Goal: Task Accomplishment & Management: Use online tool/utility

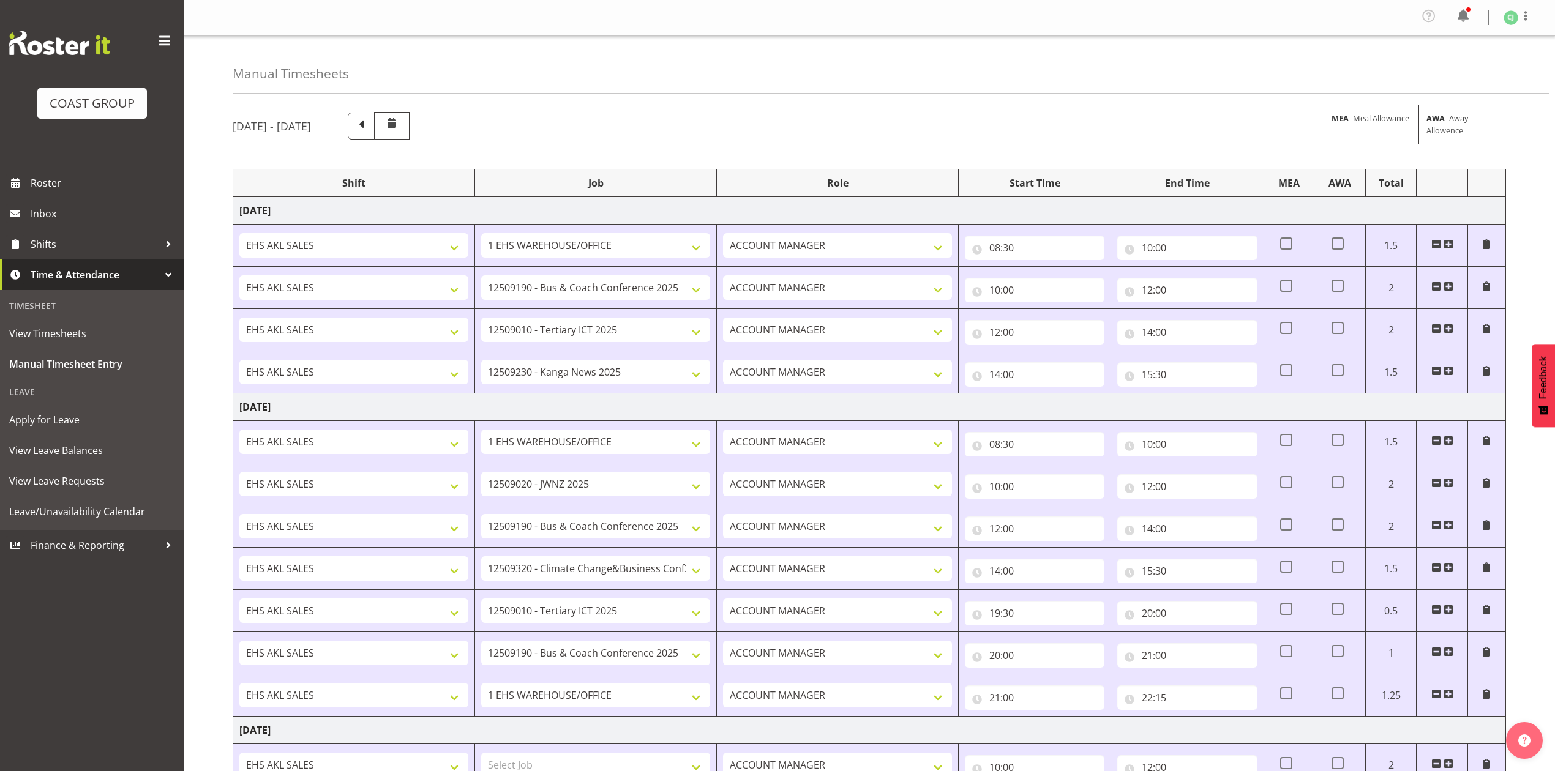
select select "69"
select select "9939"
select select "8955"
select select "10228"
select select "69"
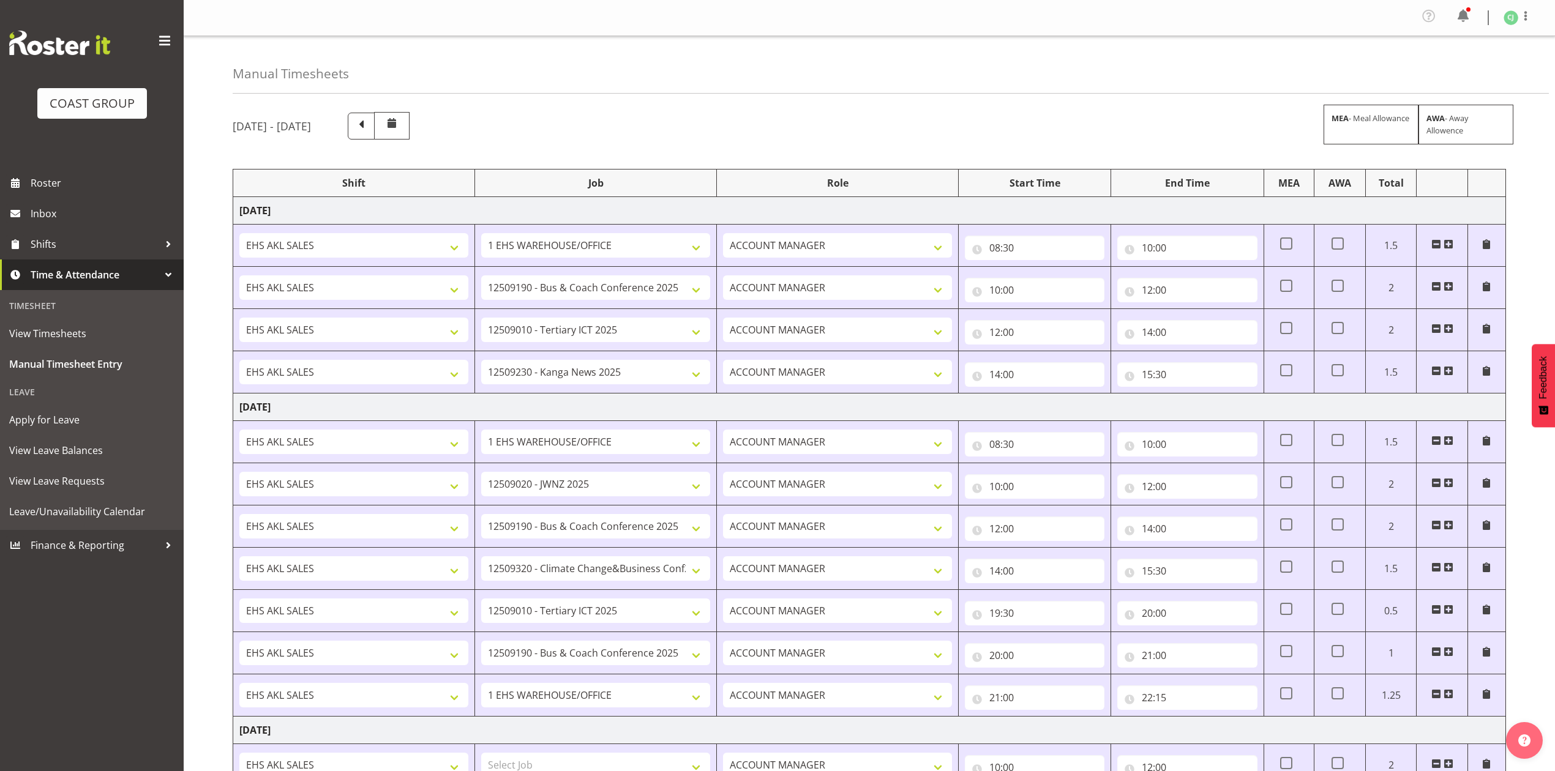
select select "9050"
select select "9939"
select select "10460"
select select "8955"
select select "9939"
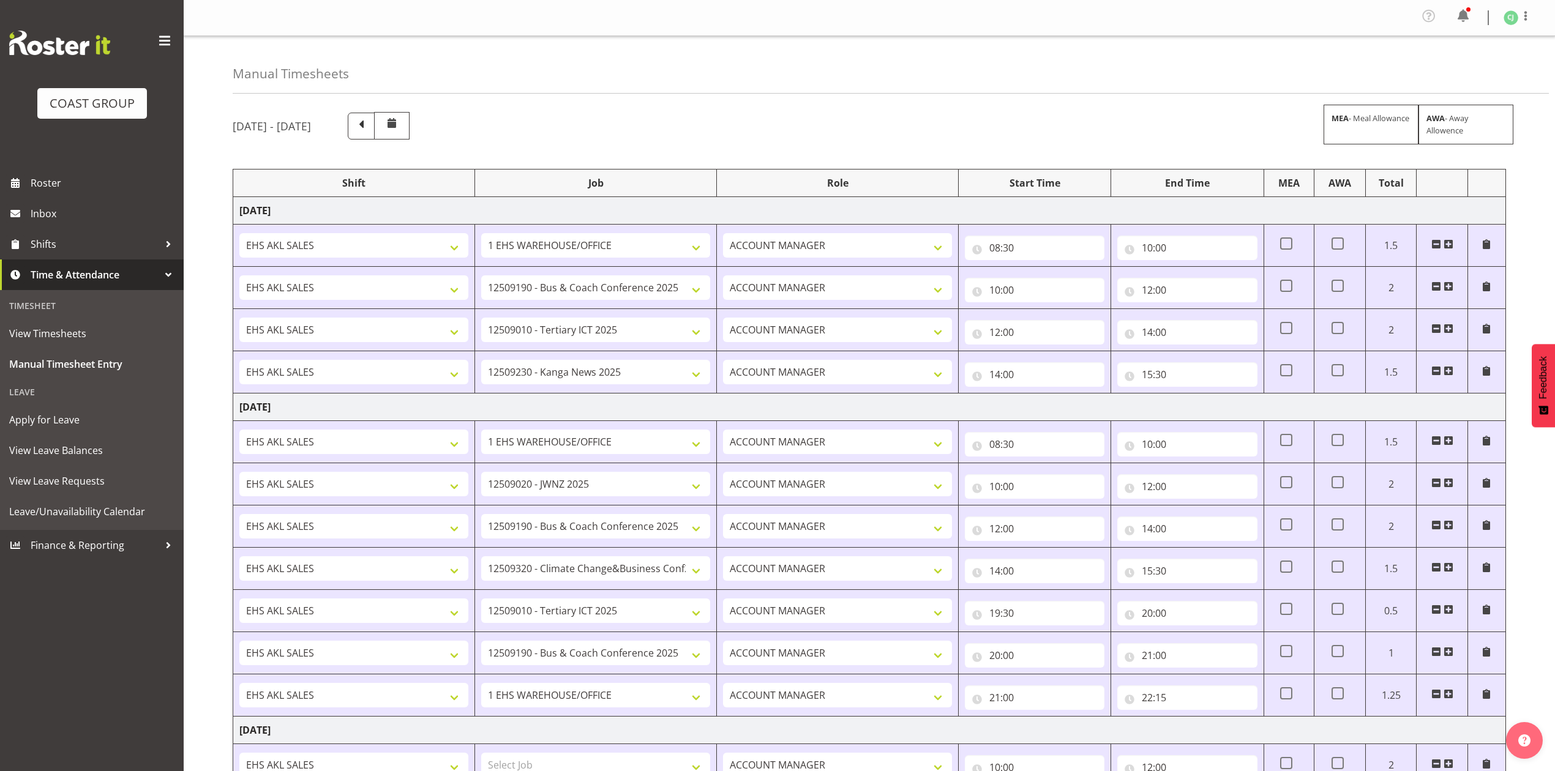
select select "69"
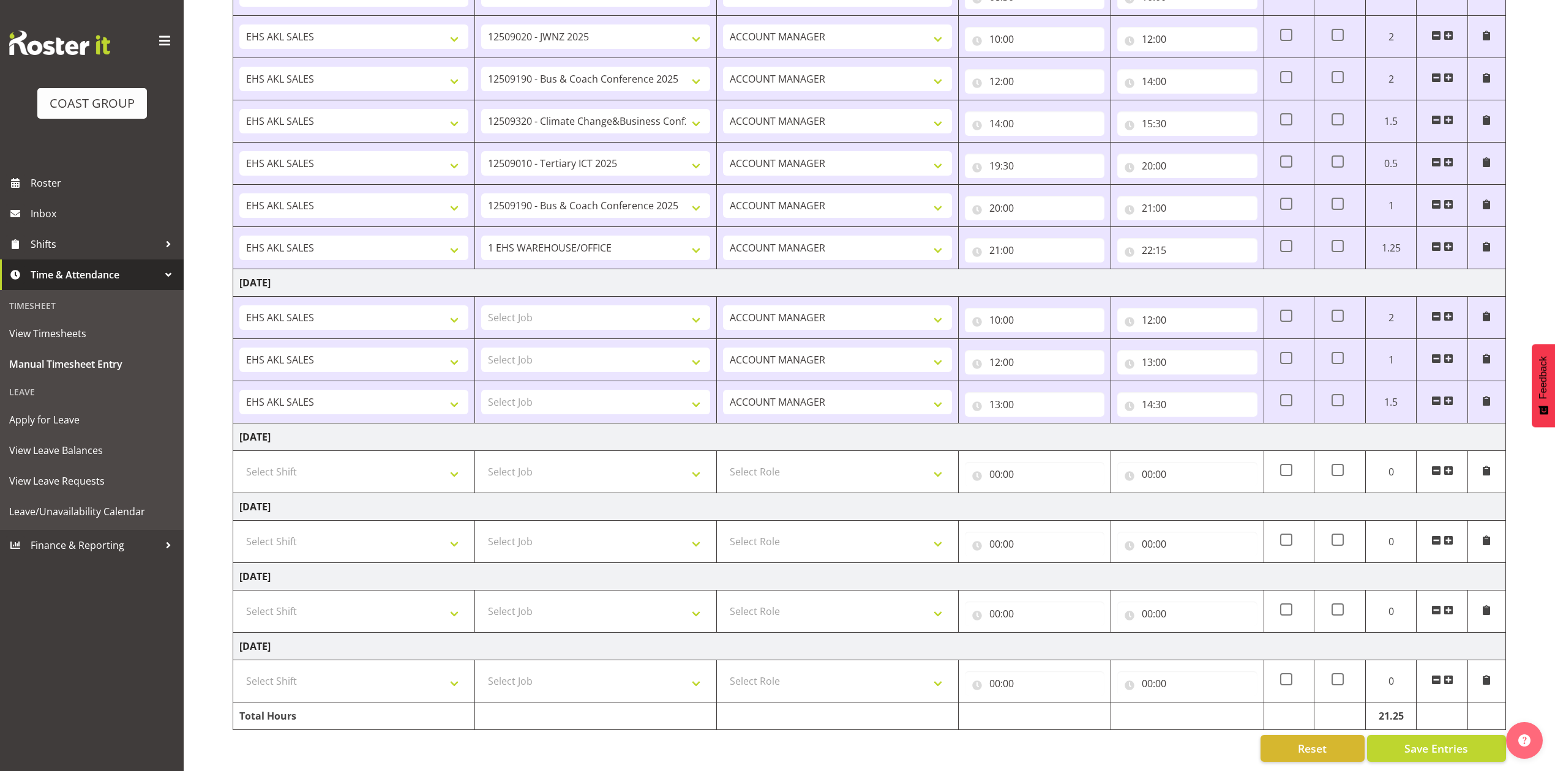
scroll to position [461, 0]
click at [993, 313] on input "10:00" at bounding box center [1035, 320] width 140 height 24
click at [1053, 343] on select "00 01 02 03 04 05 06 07 08 09 10 11 12 13 14 15 16 17 18 19 20 21 22 23" at bounding box center [1048, 352] width 28 height 24
select select "9"
click at [1034, 340] on select "00 01 02 03 04 05 06 07 08 09 10 11 12 13 14 15 16 17 18 19 20 21 22 23" at bounding box center [1048, 352] width 28 height 24
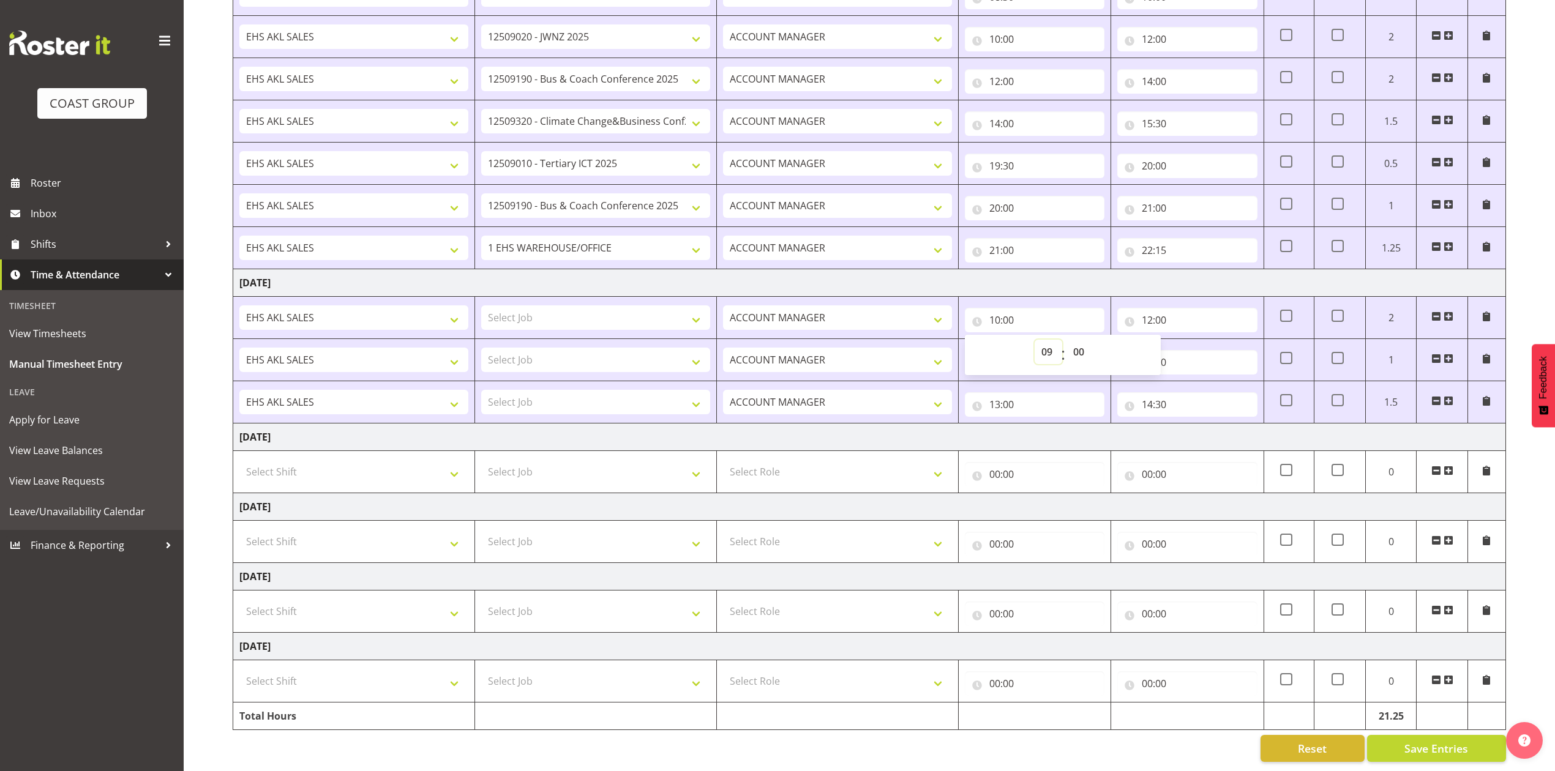
type input "09:00"
drag, startPoint x: 1093, startPoint y: 409, endPoint x: 1137, endPoint y: 343, distance: 78.6
click at [1095, 408] on td "13:00 00 01 02 03 04 05 06 07 08 09 10 11 12 13 14 15 16 17 18 19 20 21 22 23 :…" at bounding box center [1035, 402] width 152 height 42
click at [1156, 312] on input "12:00" at bounding box center [1187, 320] width 140 height 24
click at [1205, 343] on select "00 01 02 03 04 05 06 07 08 09 10 11 12 13 14 15 16 17 18 19 20 21 22 23" at bounding box center [1201, 352] width 28 height 24
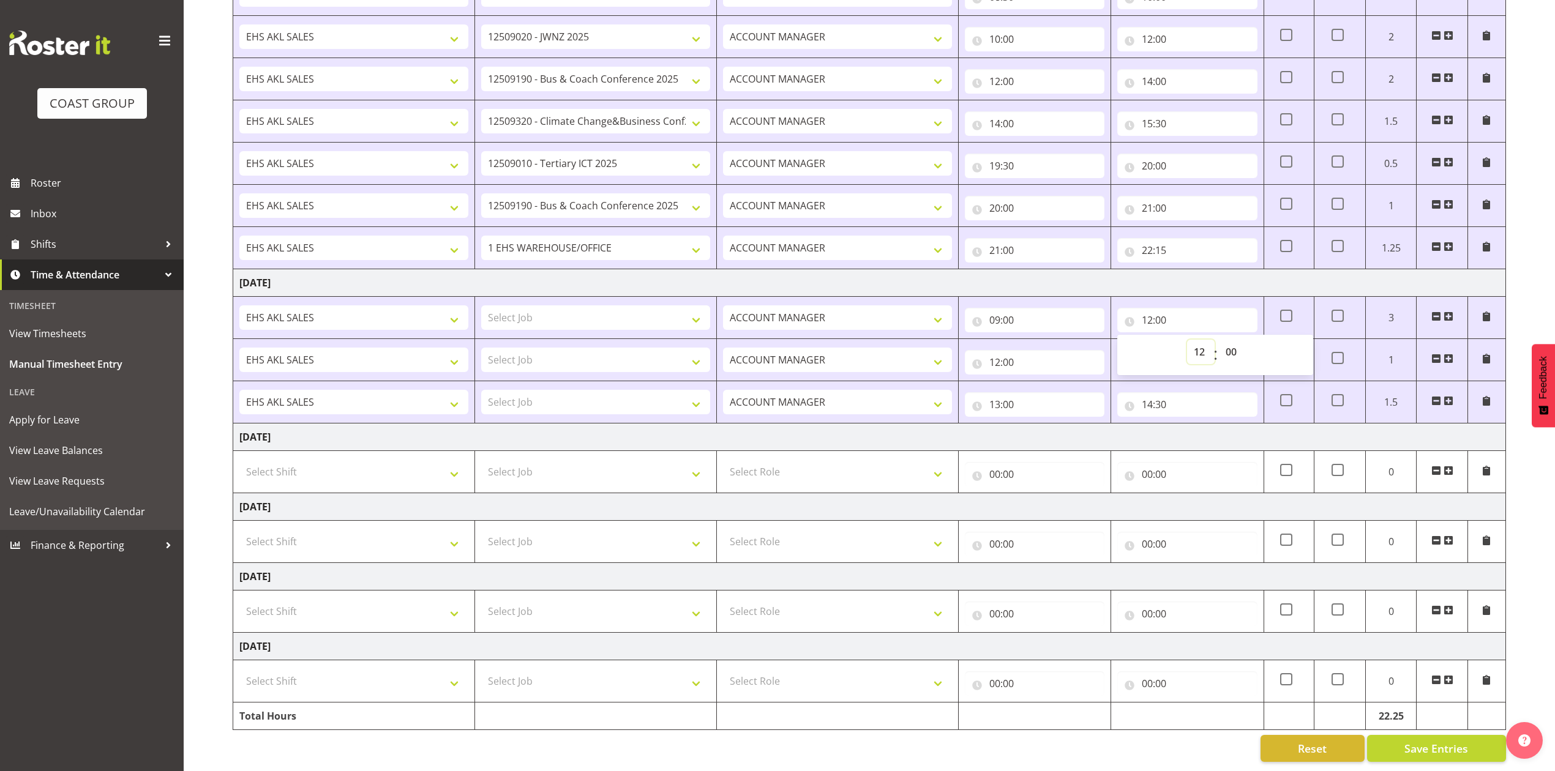
select select "11"
click at [1187, 340] on select "00 01 02 03 04 05 06 07 08 09 10 11 12 13 14 15 16 17 18 19 20 21 22 23" at bounding box center [1201, 352] width 28 height 24
type input "11:00"
drag, startPoint x: 1006, startPoint y: 348, endPoint x: 1000, endPoint y: 353, distance: 8.3
click at [1005, 350] on input "12:00" at bounding box center [1035, 362] width 140 height 24
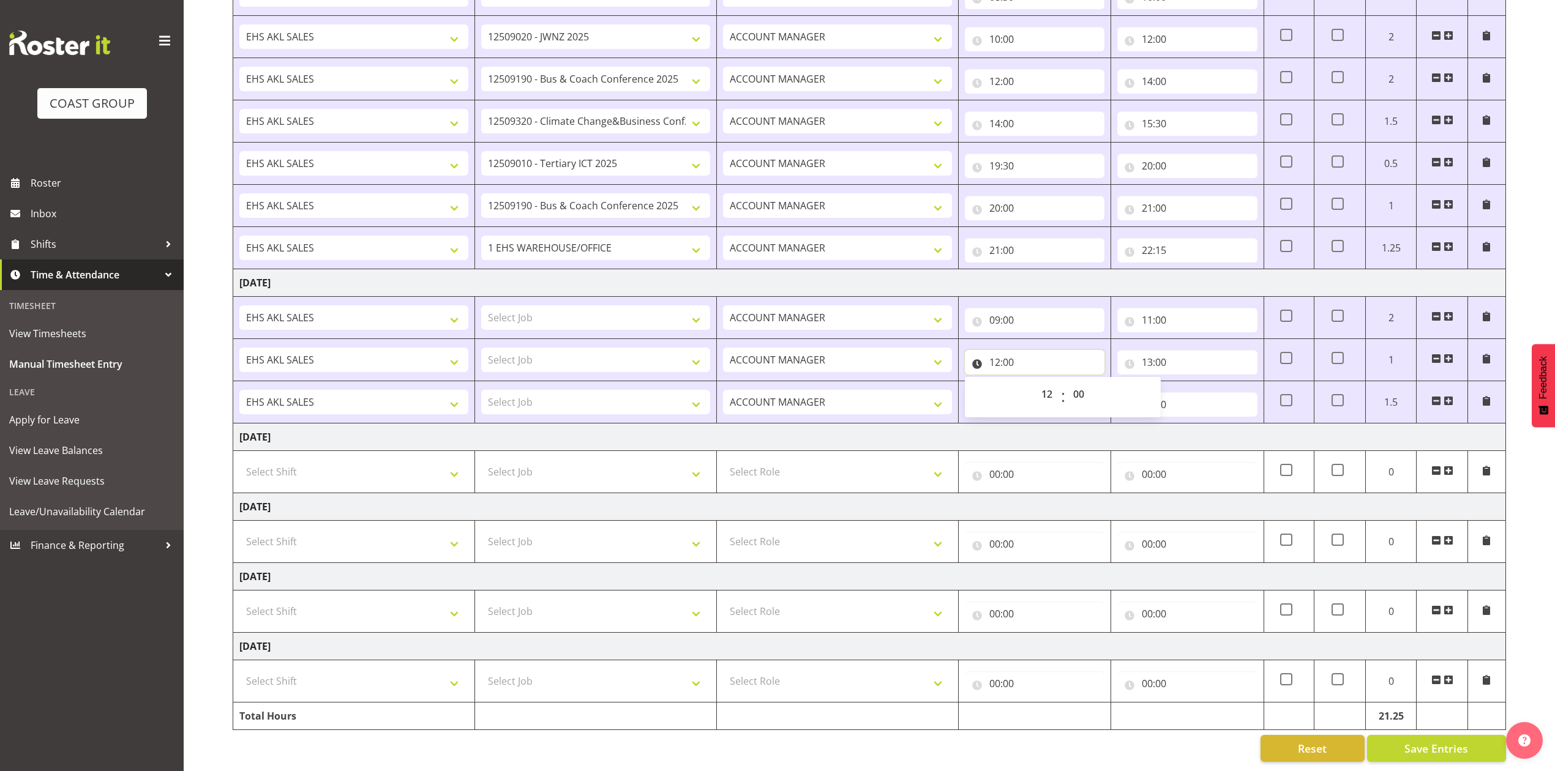
click at [999, 353] on input "12:00" at bounding box center [1035, 362] width 140 height 24
drag, startPoint x: 995, startPoint y: 356, endPoint x: 1005, endPoint y: 360, distance: 11.3
click at [995, 356] on input "12:00" at bounding box center [1035, 362] width 140 height 24
click at [1049, 382] on select "00 01 02 03 04 05 06 07 08 09 10 11 12 13 14 15 16 17 18 19 20 21 22 23" at bounding box center [1048, 394] width 28 height 24
select select "11"
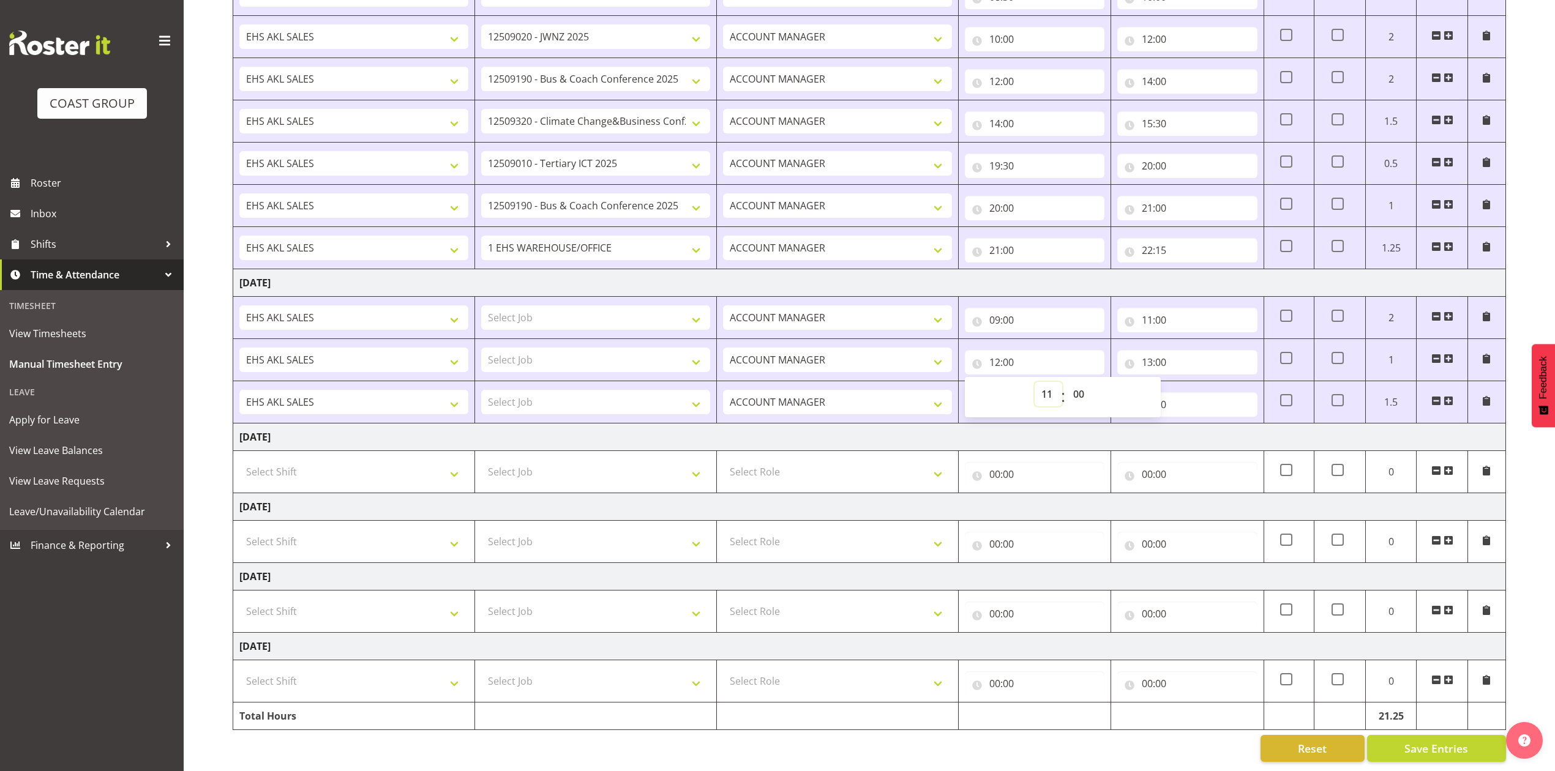
click at [1034, 382] on select "00 01 02 03 04 05 06 07 08 09 10 11 12 13 14 15 16 17 18 19 20 21 22 23" at bounding box center [1048, 394] width 28 height 24
type input "11:00"
click at [1196, 427] on td "[DATE]" at bounding box center [869, 438] width 1273 height 28
click at [626, 305] on select "Select Job 1 Carlton Events 1 [PERSON_NAME][GEOGRAPHIC_DATA] 1 [PERSON_NAME][GE…" at bounding box center [595, 317] width 229 height 24
select select "9939"
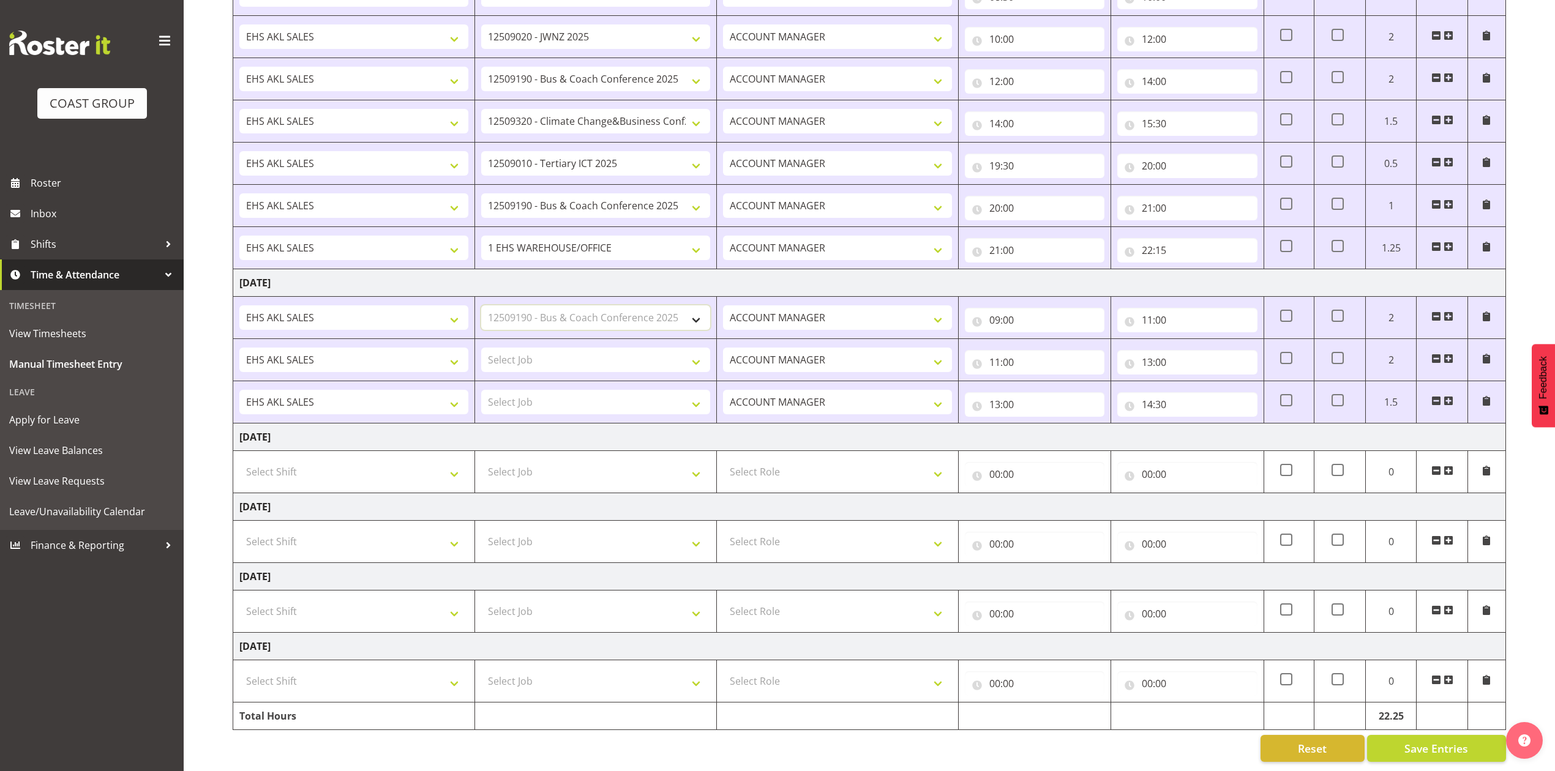
click at [481, 305] on select "Select Job 1 Carlton Events 1 [PERSON_NAME][GEOGRAPHIC_DATA] 1 [PERSON_NAME][GE…" at bounding box center [595, 317] width 229 height 24
